Goal: Task Accomplishment & Management: Manage account settings

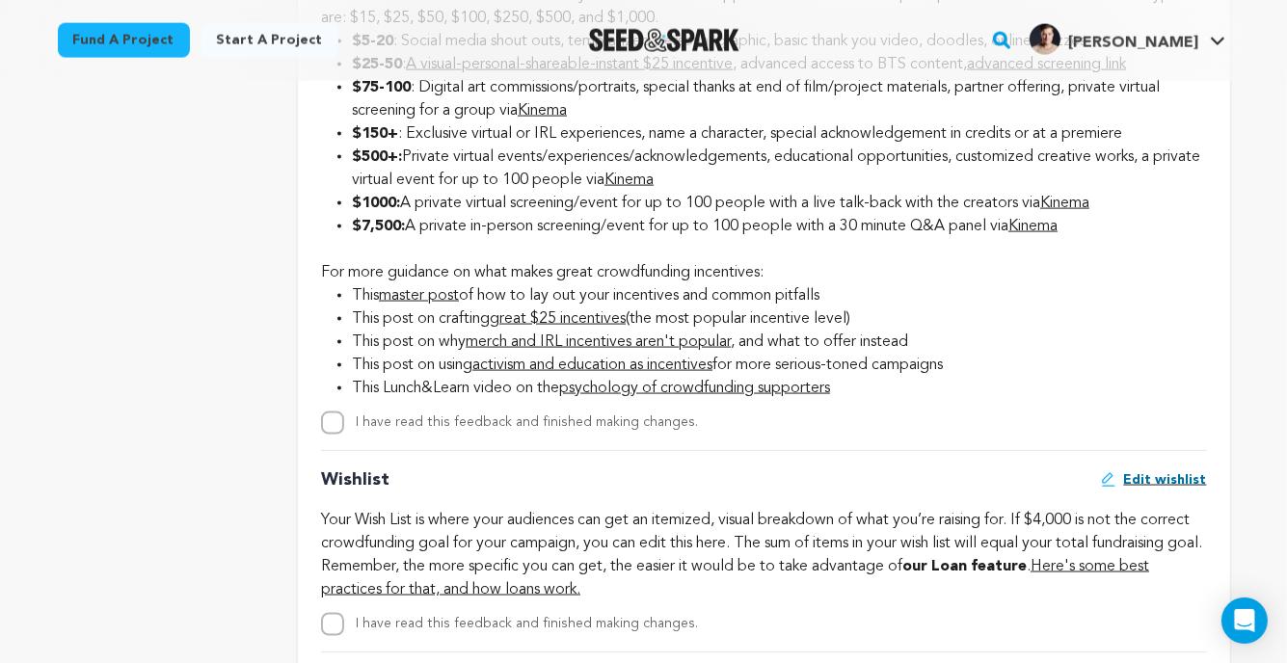
scroll to position [2644, 0]
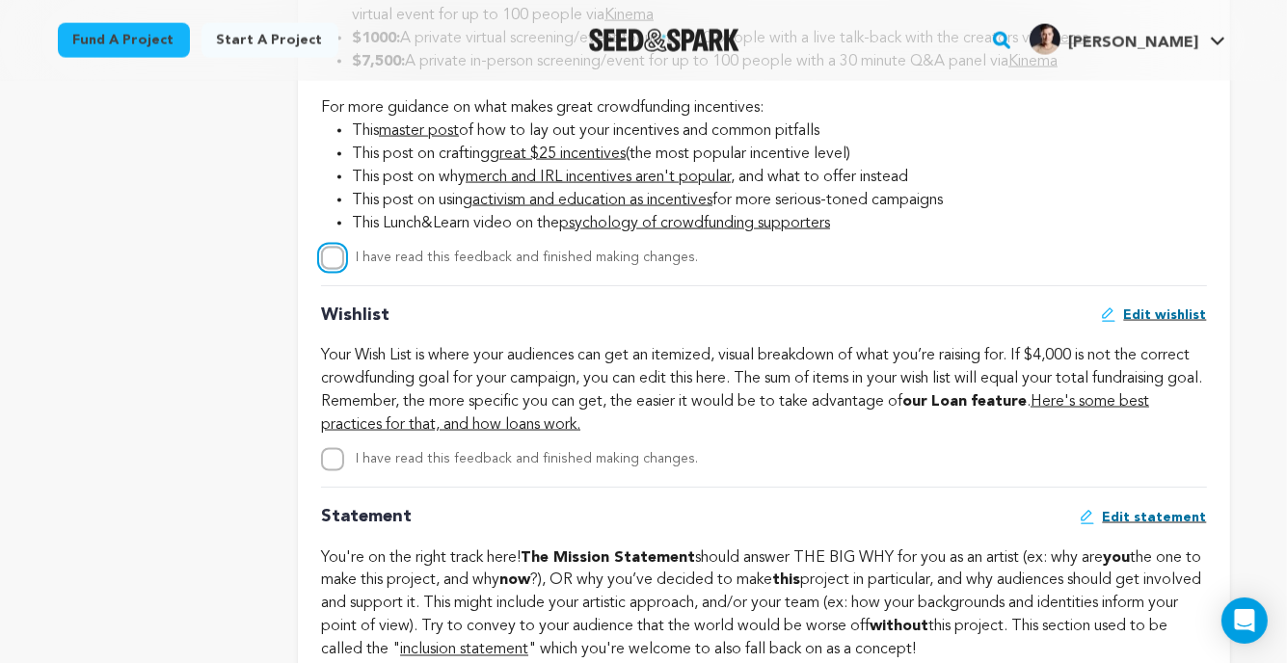
drag, startPoint x: 334, startPoint y: 299, endPoint x: 325, endPoint y: 305, distance: 10.4
click at [332, 270] on input "I have read this feedback and finished making changes." at bounding box center [332, 258] width 23 height 23
checkbox input "true"
click at [336, 471] on input "I have read this feedback and finished making changes." at bounding box center [332, 459] width 23 height 23
checkbox input "true"
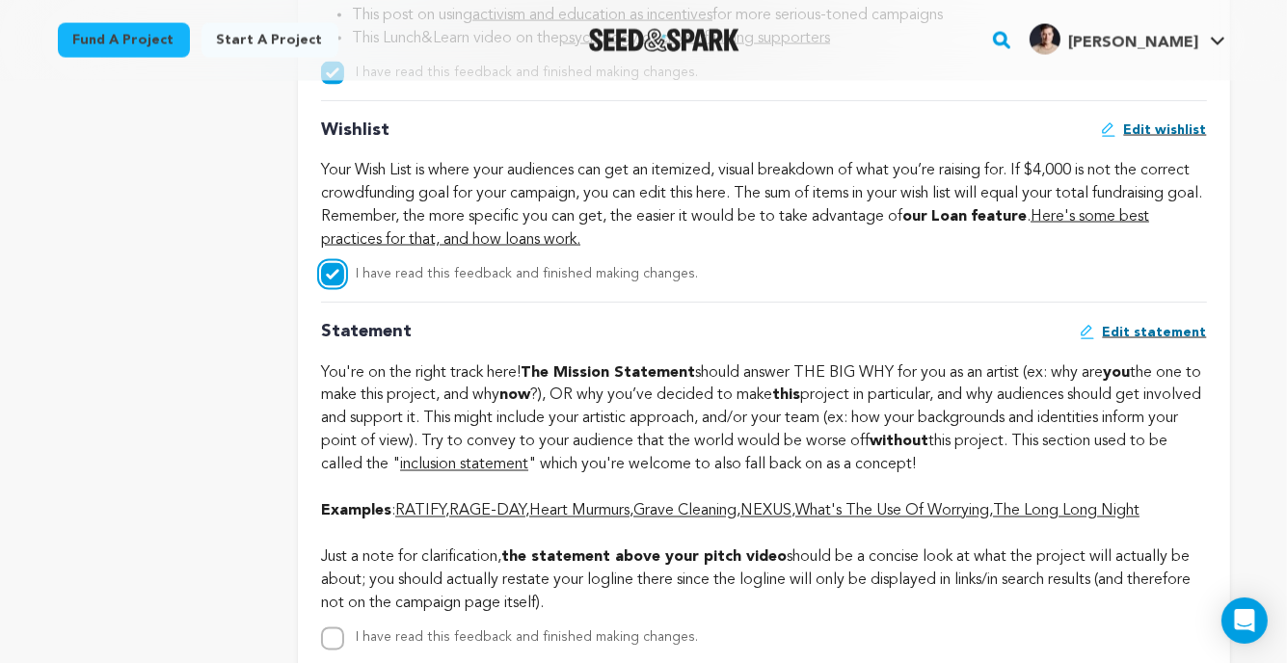
scroll to position [3126, 0]
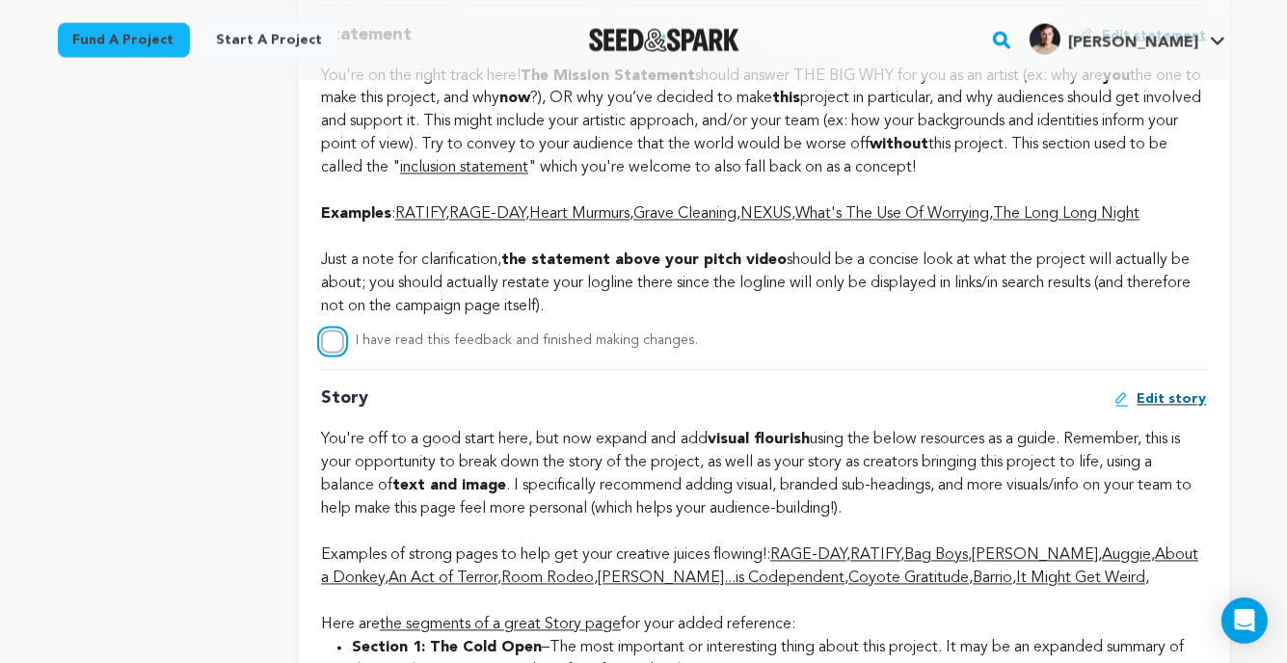
click at [339, 354] on input "I have read this feedback and finished making changes." at bounding box center [332, 342] width 23 height 23
checkbox input "true"
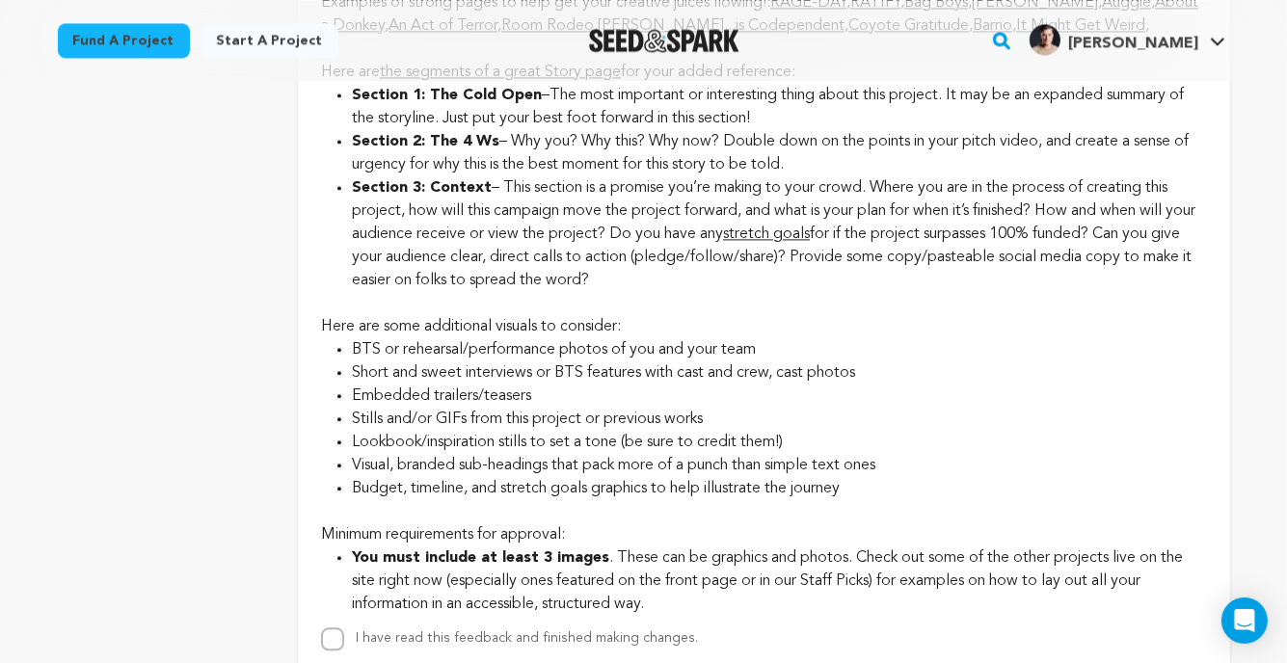
scroll to position [3897, 0]
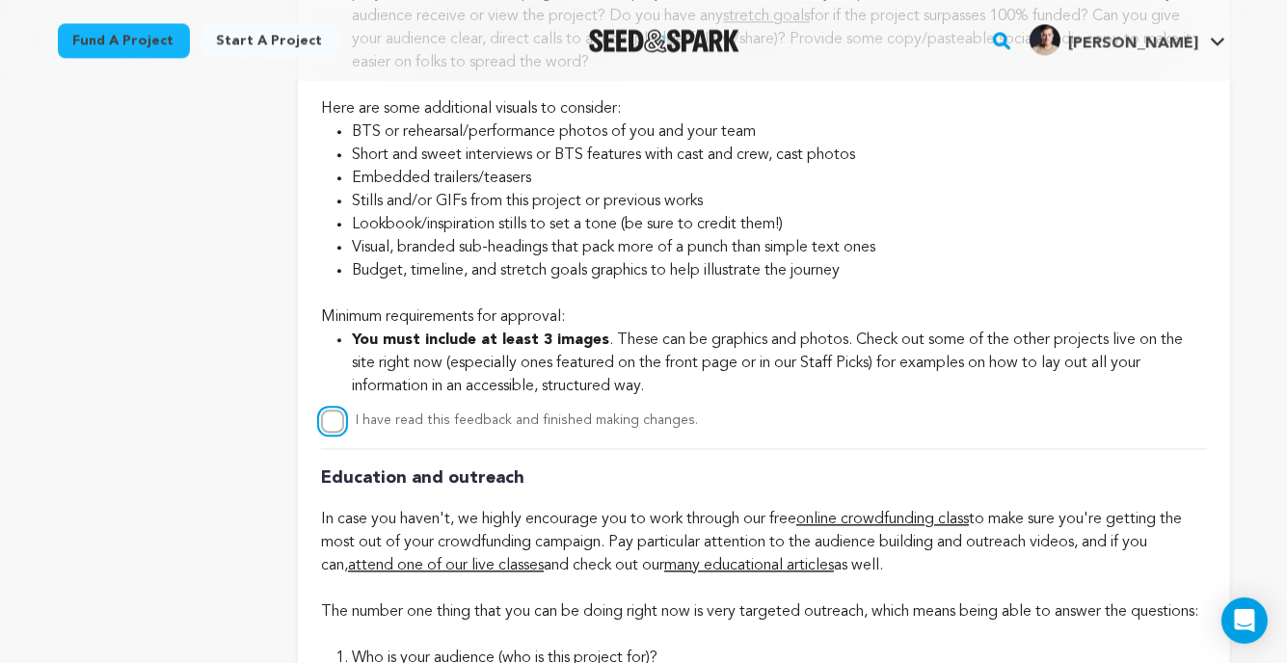
drag, startPoint x: 339, startPoint y: 473, endPoint x: 326, endPoint y: 470, distance: 14.0
click at [337, 433] on input "I have read this feedback and finished making changes." at bounding box center [332, 421] width 23 height 23
checkbox input "true"
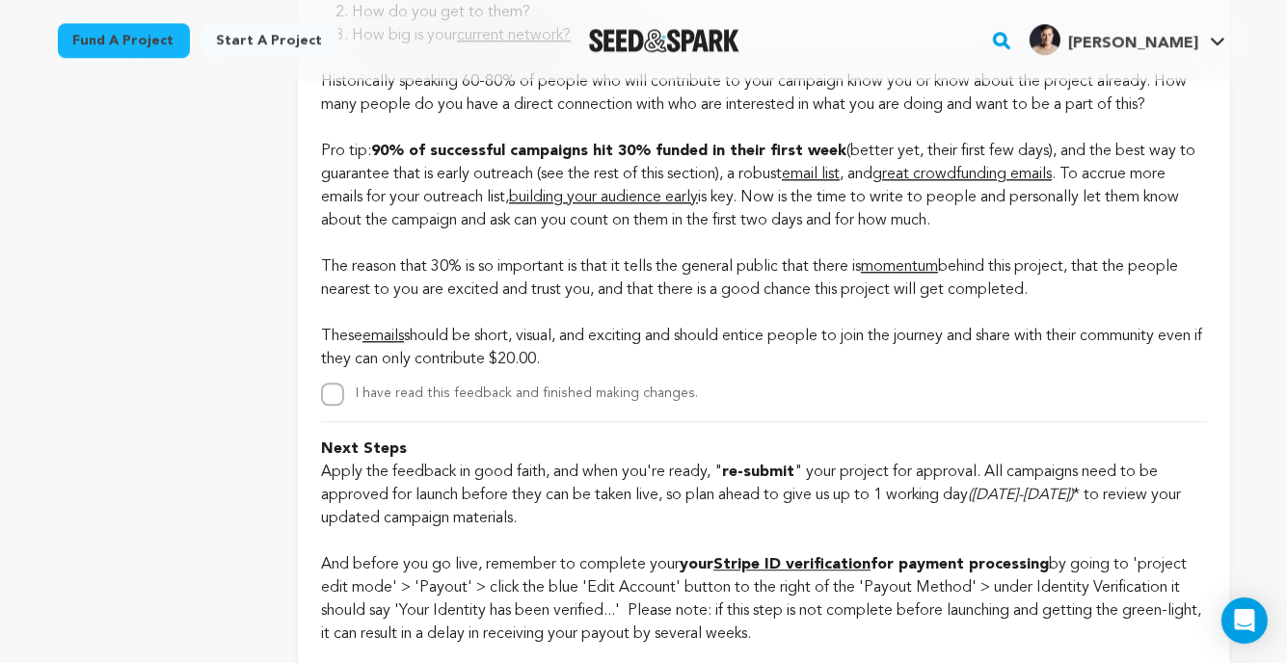
scroll to position [4475, 0]
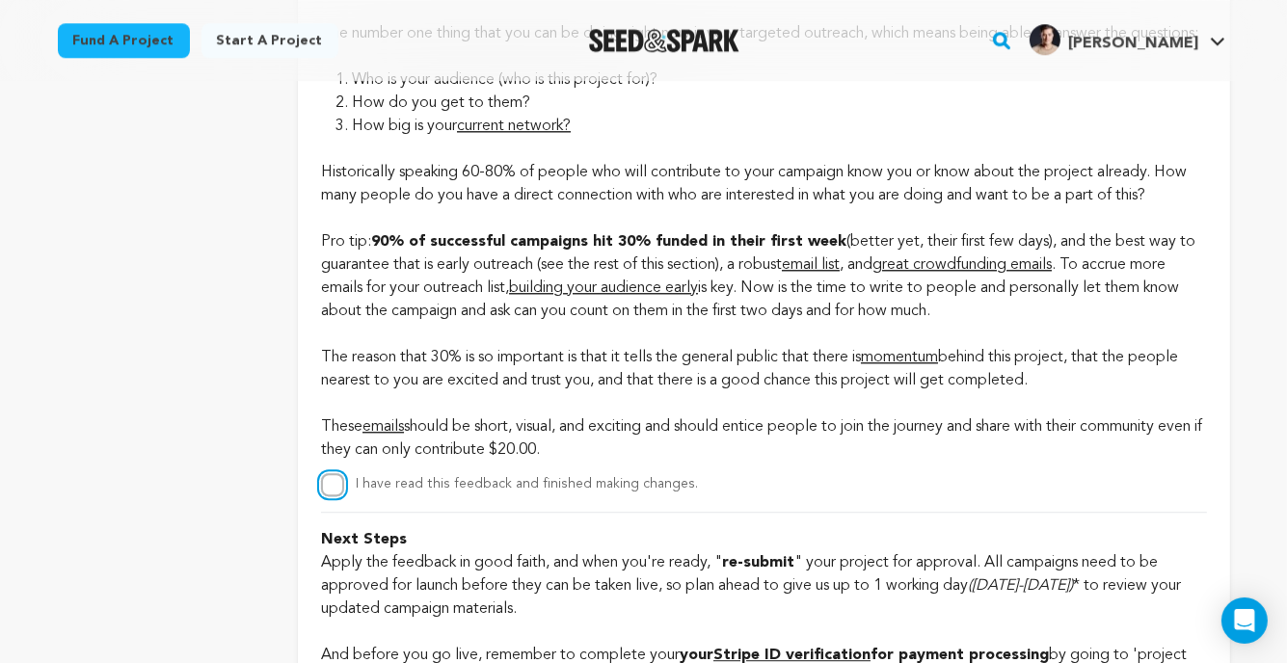
click at [336, 497] on input "I have read this feedback and finished making changes." at bounding box center [332, 484] width 23 height 23
checkbox input "true"
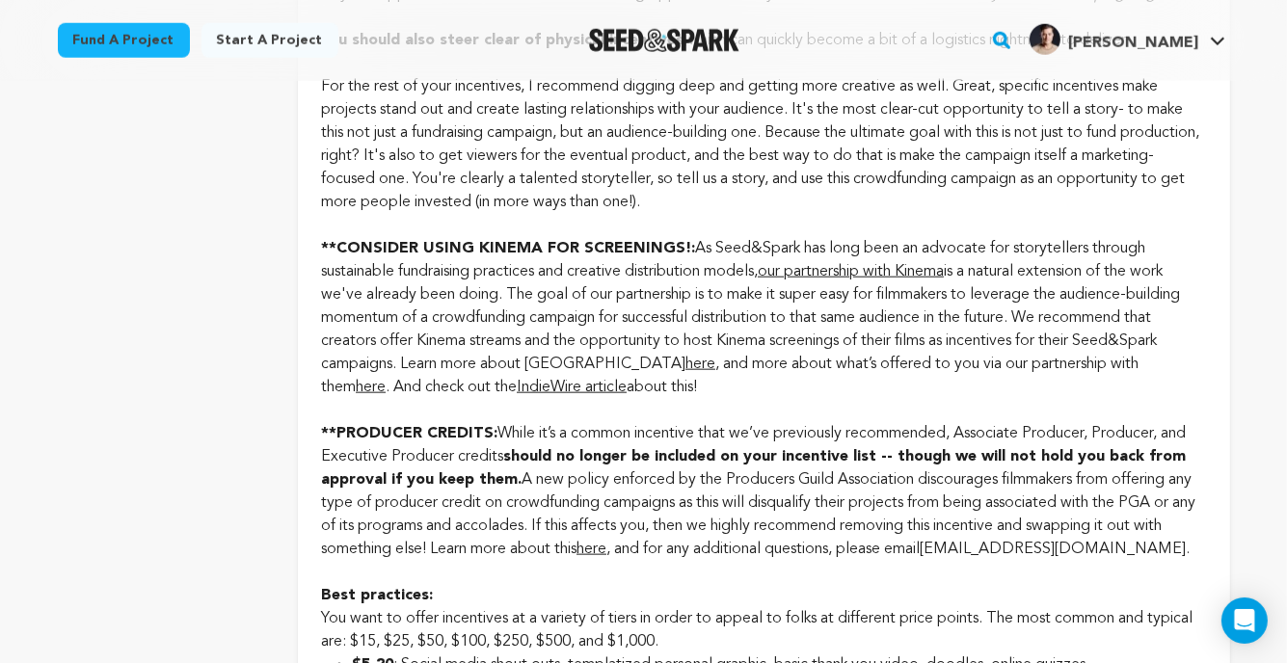
scroll to position [1872, 0]
